Goal: Information Seeking & Learning: Learn about a topic

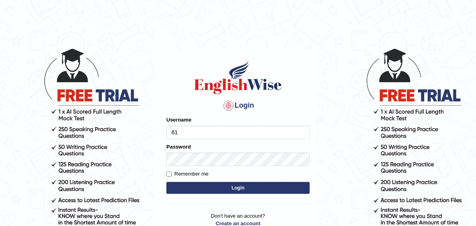
type input "6"
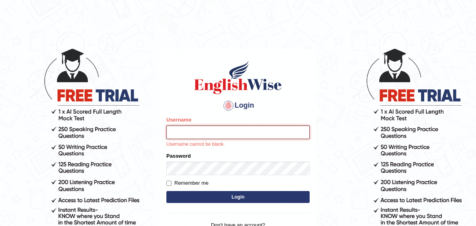
type input "samjoon"
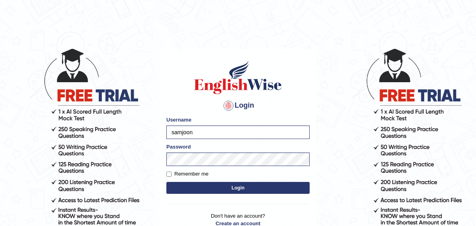
click at [265, 191] on button "Login" at bounding box center [237, 188] width 143 height 12
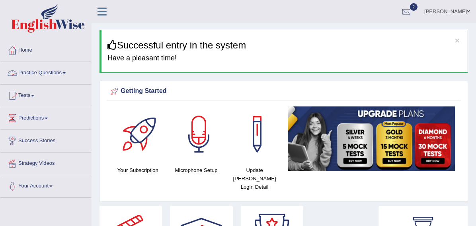
click at [63, 68] on link "Practice Questions" at bounding box center [45, 72] width 91 height 20
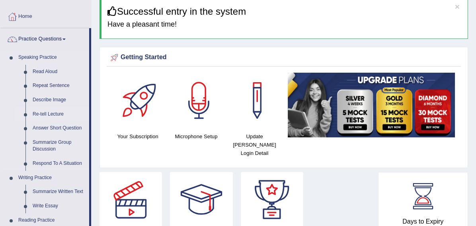
scroll to position [43, 0]
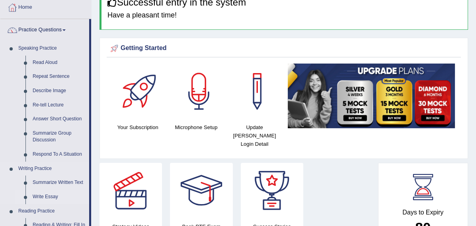
click at [45, 199] on link "Write Essay" at bounding box center [59, 197] width 60 height 14
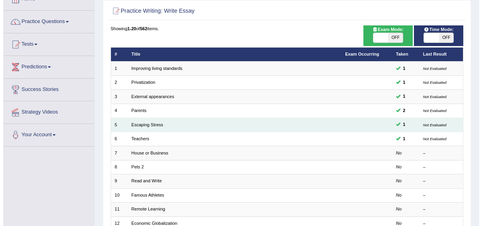
scroll to position [45, 0]
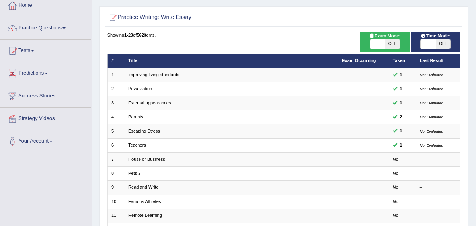
click at [395, 49] on span "OFF" at bounding box center [392, 44] width 15 height 10
checkbox input "true"
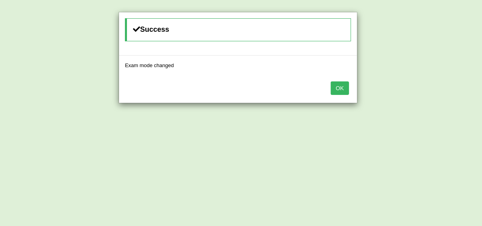
click at [345, 87] on button "OK" at bounding box center [340, 89] width 18 height 14
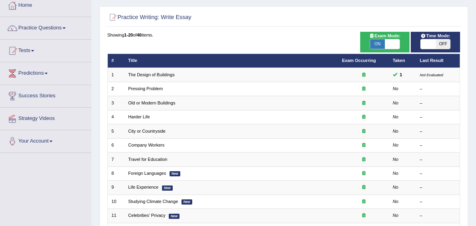
click at [439, 49] on span "OFF" at bounding box center [443, 44] width 15 height 10
checkbox input "true"
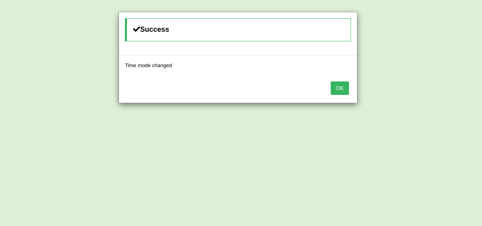
click at [343, 86] on button "OK" at bounding box center [340, 89] width 18 height 14
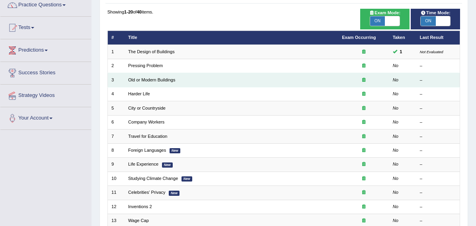
scroll to position [69, 0]
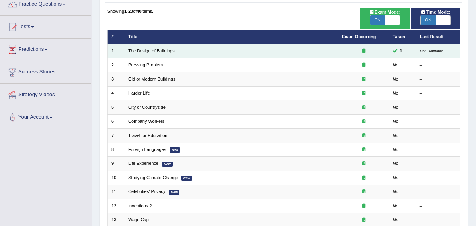
click at [173, 58] on td "The Design of Buildings" at bounding box center [232, 51] width 214 height 14
click at [175, 53] on link "The Design of Buildings" at bounding box center [151, 51] width 47 height 5
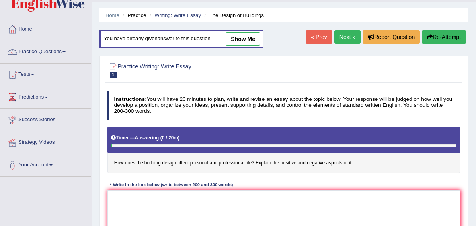
scroll to position [21, 0]
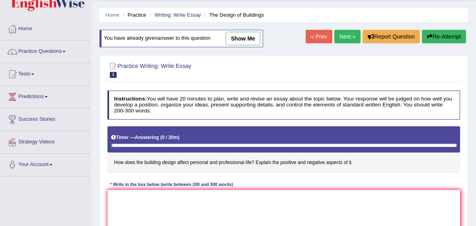
click at [339, 35] on link "Next »" at bounding box center [347, 37] width 26 height 14
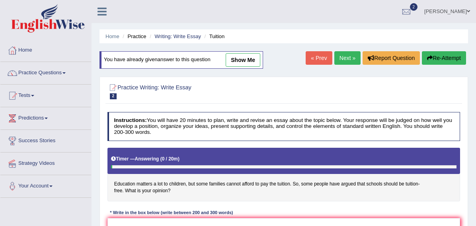
click at [343, 57] on link "Next »" at bounding box center [347, 58] width 26 height 14
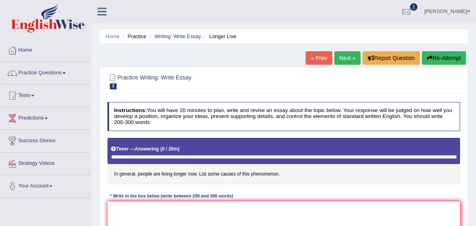
click at [343, 56] on link "Next »" at bounding box center [347, 58] width 26 height 14
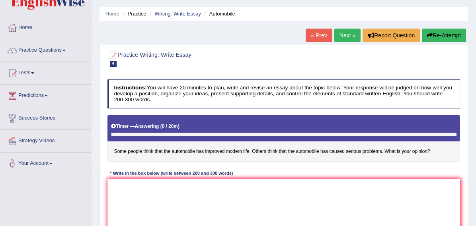
scroll to position [23, 0]
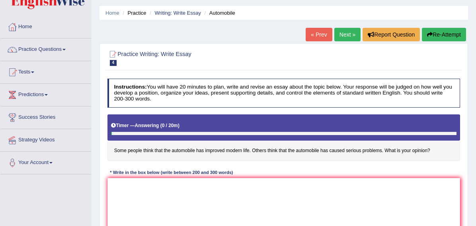
click at [338, 38] on link "Next »" at bounding box center [347, 35] width 26 height 14
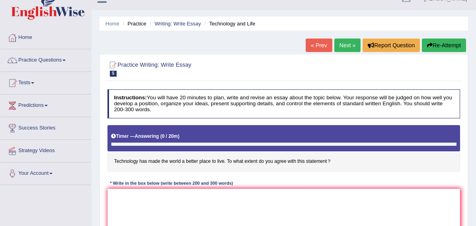
scroll to position [15, 0]
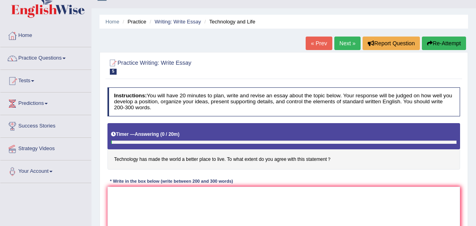
click at [345, 37] on link "Next »" at bounding box center [347, 44] width 26 height 14
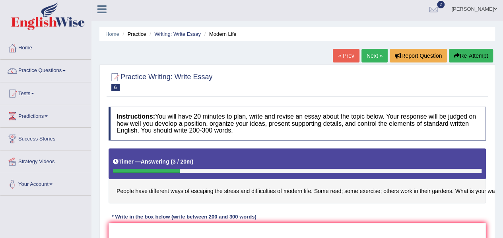
scroll to position [3, 0]
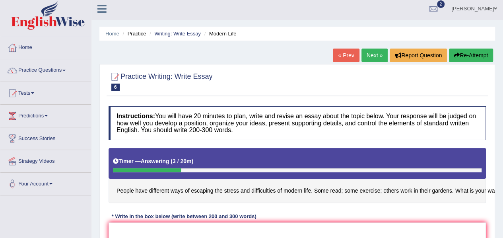
click at [341, 53] on link "« Prev" at bounding box center [346, 56] width 26 height 14
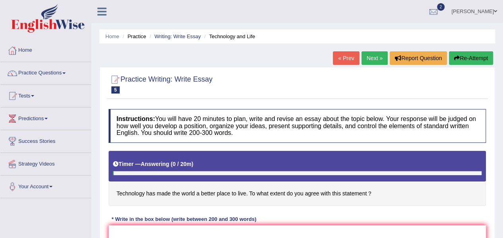
click at [368, 58] on link "Next »" at bounding box center [375, 58] width 26 height 14
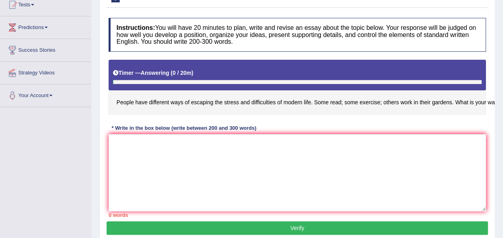
scroll to position [92, 0]
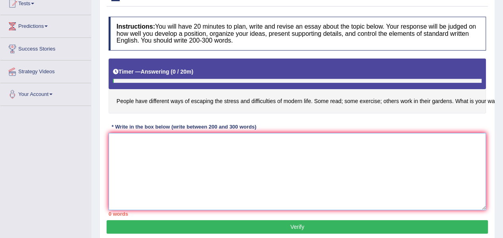
click at [211, 159] on textarea at bounding box center [298, 171] width 378 height 77
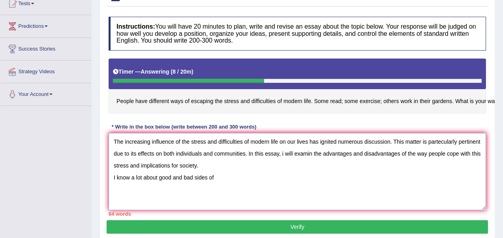
click at [157, 176] on textarea "The increasing influence of the stress and difficulties of modern life on our l…" at bounding box center [298, 171] width 378 height 77
click at [228, 179] on textarea "The increasing influence of the stress and difficulties of modern life on our l…" at bounding box center [298, 171] width 378 height 77
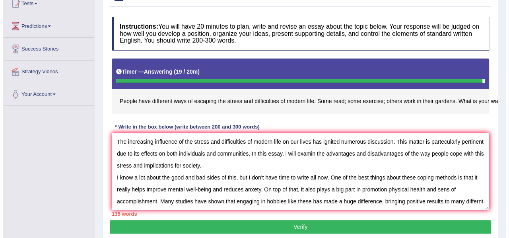
scroll to position [7, 0]
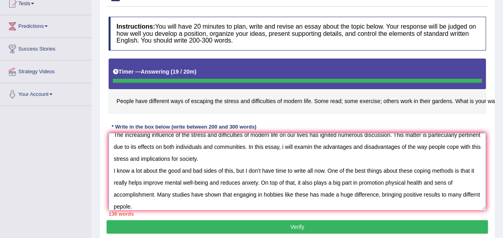
type textarea "The increasing influence of the stress and difficulties of modern life on our l…"
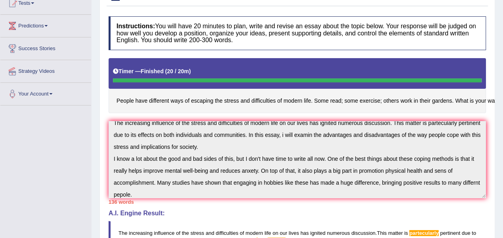
scroll to position [12, 0]
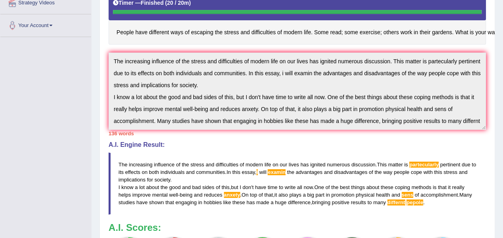
scroll to position [162, 0]
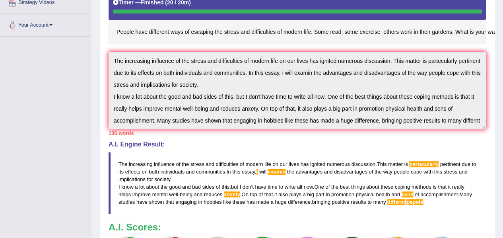
click at [485, 126] on div "Instructions: You will have 20 minutes to plan, write and revise an essay about…" at bounding box center [298, 117] width 382 height 347
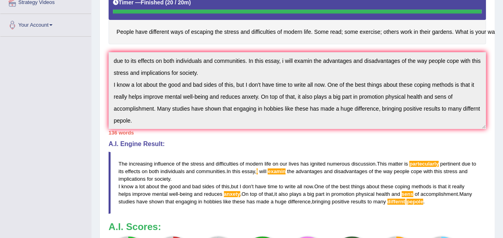
drag, startPoint x: 485, startPoint y: 128, endPoint x: 283, endPoint y: 131, distance: 202.5
click at [283, 131] on div "Instructions: You will have 20 minutes to plan, write and revise an essay about…" at bounding box center [298, 117] width 382 height 347
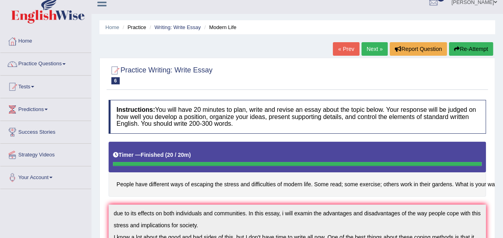
scroll to position [7, 0]
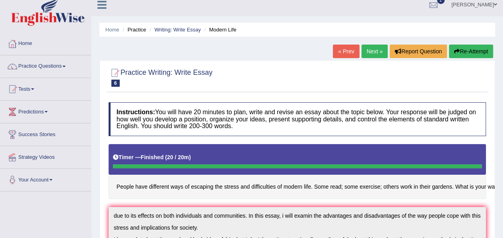
click at [475, 48] on button "Re-Attempt" at bounding box center [471, 52] width 44 height 14
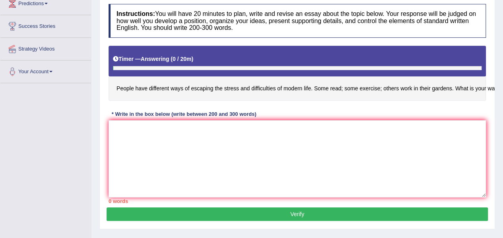
scroll to position [117, 0]
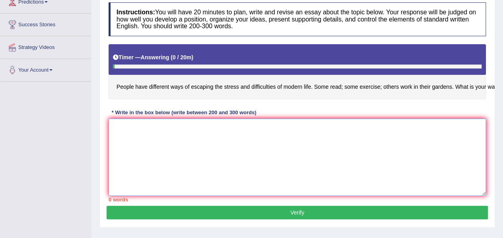
paste textarea "The increasing influence of the stress and difficulties of modern life on our l…"
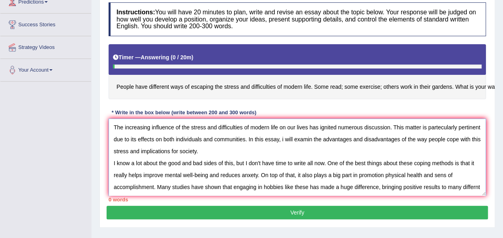
scroll to position [6, 0]
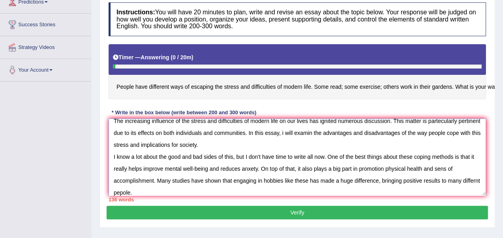
click at [335, 131] on textarea "The increasing influence of the stress and difficulties of modern life on our l…" at bounding box center [298, 157] width 378 height 77
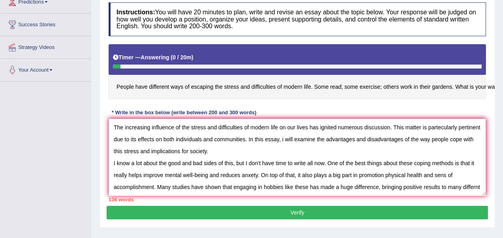
click at [440, 128] on textarea "The increasing influence of the stress and difficulties of modern life on our l…" at bounding box center [298, 157] width 378 height 77
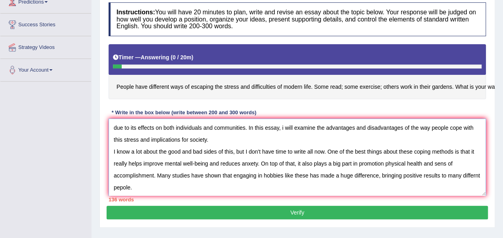
scroll to position [12, 0]
click at [152, 186] on textarea "The increasing influence of the stress and difficulties of modern life on our l…" at bounding box center [298, 157] width 378 height 77
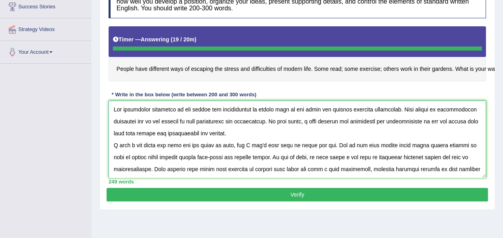
scroll to position [3, 0]
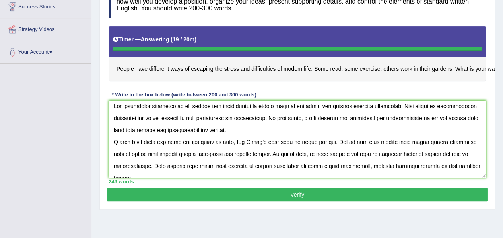
type textarea "The increasing influence of the stress and difficulties of modern life on our l…"
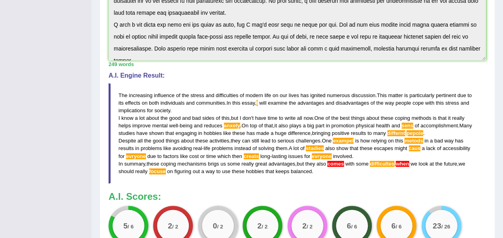
scroll to position [235, 0]
click at [238, 132] on span "these" at bounding box center [238, 133] width 13 height 6
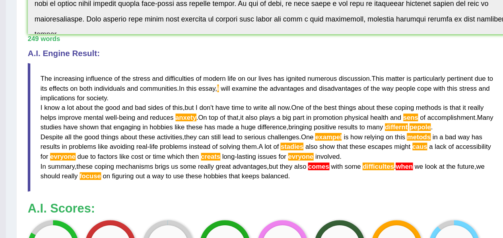
scroll to position [234, 0]
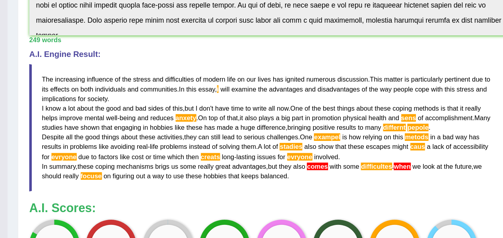
click at [360, 144] on blockquote "The increasing influence of the stress and difficulties of modern life on our l…" at bounding box center [298, 133] width 378 height 100
drag, startPoint x: 119, startPoint y: 90, endPoint x: 218, endPoint y: 121, distance: 104.6
click at [218, 121] on blockquote "The increasing influence of the stress and difficulties of modern life on our l…" at bounding box center [298, 133] width 378 height 100
click at [218, 122] on span "reduces" at bounding box center [213, 125] width 18 height 6
click at [121, 94] on span "The" at bounding box center [123, 95] width 9 height 6
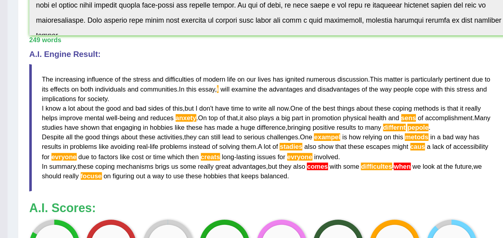
drag, startPoint x: 120, startPoint y: 92, endPoint x: 213, endPoint y: 149, distance: 109.9
click at [213, 149] on blockquote "The increasing influence of the stress and difficulties of modern life on our l…" at bounding box center [298, 133] width 378 height 100
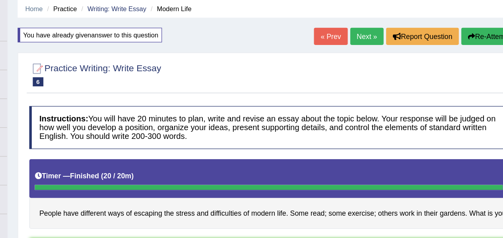
scroll to position [28, 0]
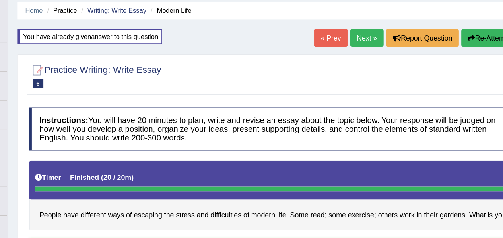
click at [465, 30] on button "Re-Attempt" at bounding box center [471, 30] width 44 height 14
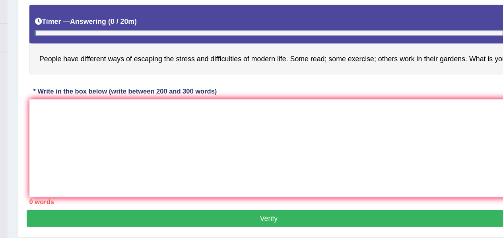
scroll to position [107, 0]
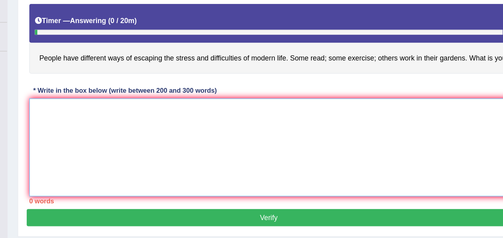
paste textarea "The increasing influence of the stress and difficulties of modern life on our l…"
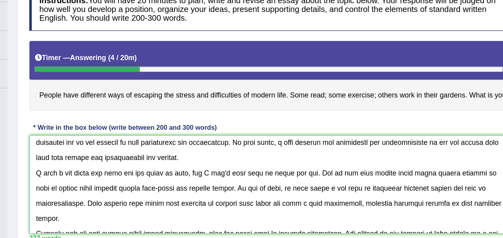
scroll to position [15, 0]
click at [323, 185] on textarea at bounding box center [298, 195] width 378 height 77
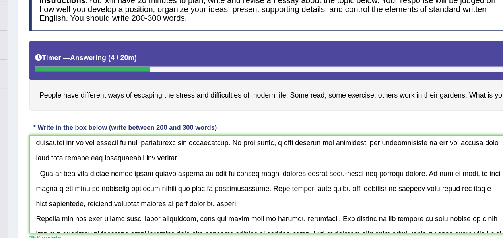
click at [117, 186] on textarea at bounding box center [298, 195] width 378 height 77
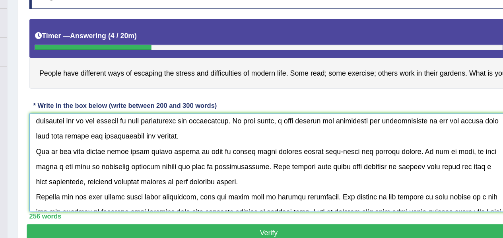
scroll to position [95, 0]
click at [399, 168] on textarea at bounding box center [298, 178] width 378 height 77
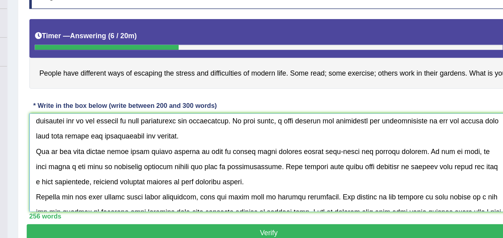
click at [245, 181] on textarea at bounding box center [298, 178] width 378 height 77
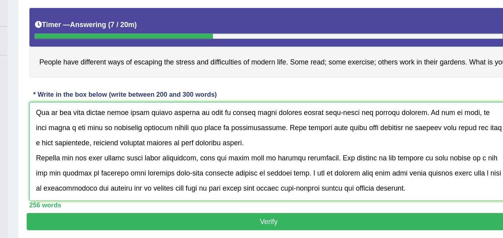
scroll to position [36, 0]
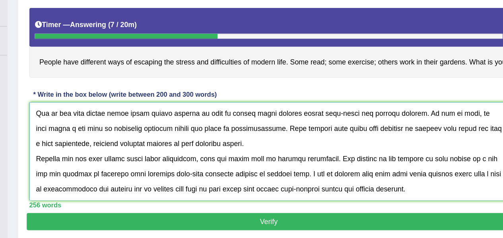
click at [267, 161] on textarea at bounding box center [298, 169] width 378 height 77
click at [285, 162] on textarea at bounding box center [298, 169] width 378 height 77
click at [292, 162] on textarea at bounding box center [298, 169] width 378 height 77
click at [294, 162] on textarea at bounding box center [298, 169] width 378 height 77
click at [130, 182] on textarea at bounding box center [298, 169] width 378 height 77
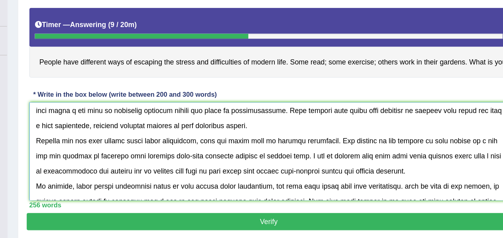
scroll to position [50, 0]
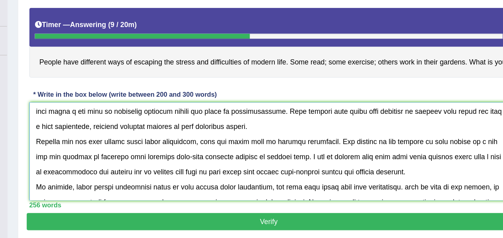
click at [333, 171] on textarea at bounding box center [298, 169] width 378 height 77
click at [448, 171] on textarea at bounding box center [298, 169] width 378 height 77
click at [158, 184] on textarea at bounding box center [298, 169] width 378 height 77
click at [358, 183] on textarea at bounding box center [298, 169] width 378 height 77
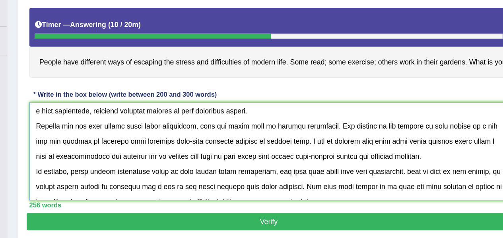
scroll to position [63, 0]
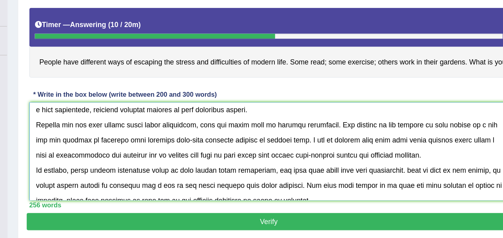
click at [403, 181] on textarea at bounding box center [298, 169] width 378 height 77
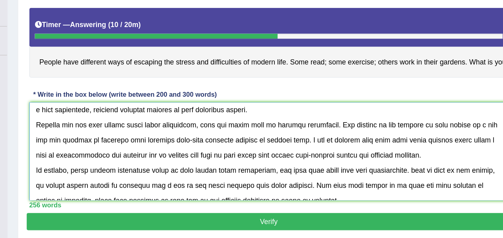
scroll to position [72, 0]
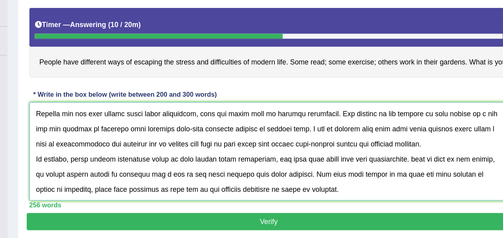
click at [417, 173] on textarea at bounding box center [298, 169] width 378 height 77
click at [414, 196] on textarea at bounding box center [298, 169] width 378 height 77
type textarea "The increasing influence of the stress and difficulties of modern life on our l…"
click at [329, 222] on button "Verify" at bounding box center [298, 225] width 382 height 14
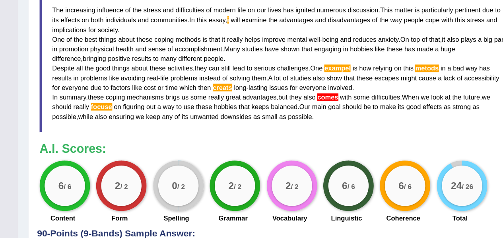
scroll to position [241, 0]
